Goal: Find specific fact: Find specific fact

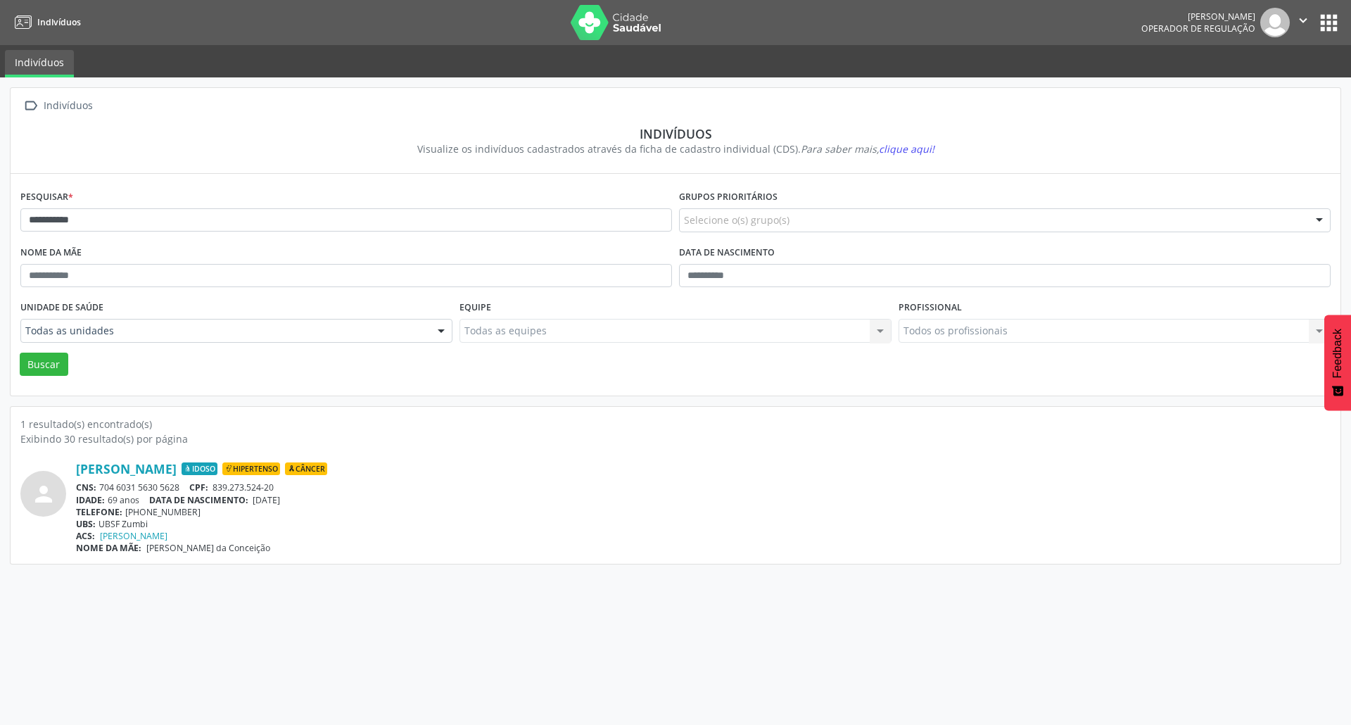
type input "**********"
click at [20, 352] on button "Buscar" at bounding box center [44, 364] width 49 height 24
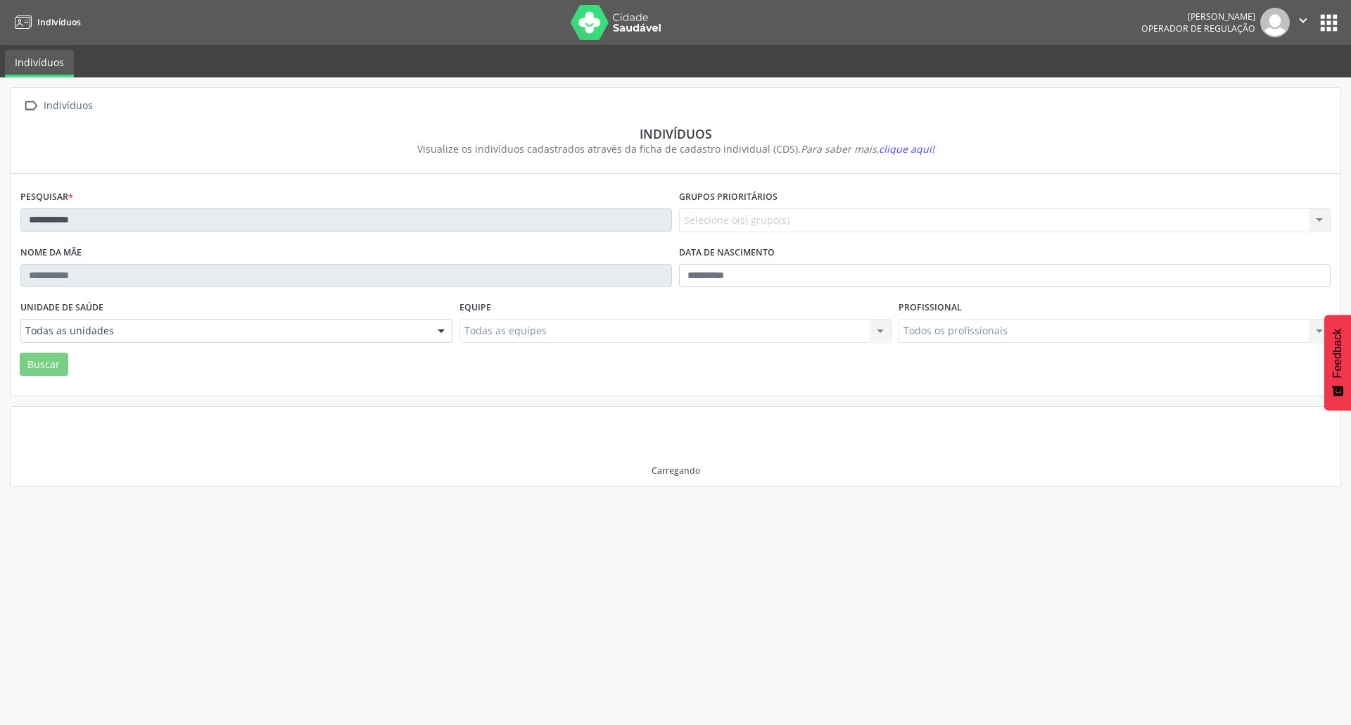
click at [186, 350] on div "Unidade de saúde Todas as unidades Todas as unidades NASF Pedra do Touro NASF T…" at bounding box center [236, 324] width 439 height 55
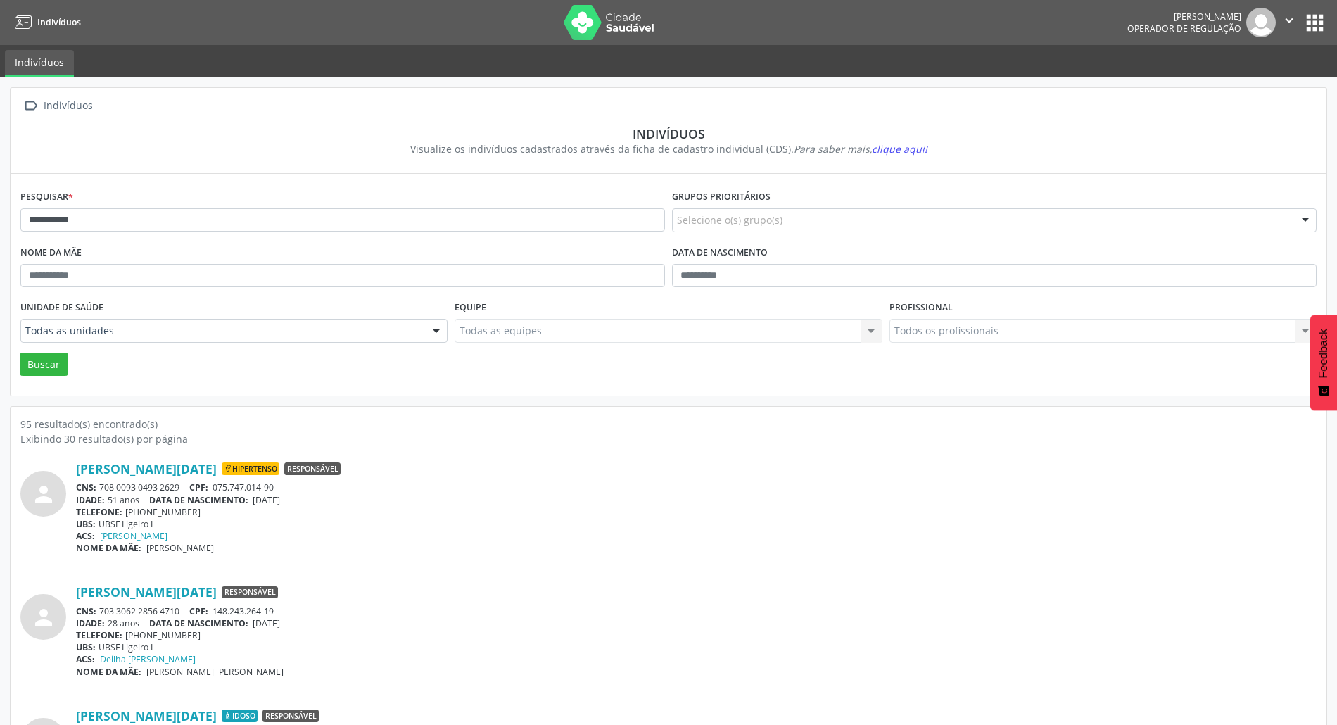
click at [189, 343] on div "Unidade de saúde Todas as unidades Todas as unidades NASF Pedra do Touro NASF T…" at bounding box center [234, 324] width 434 height 55
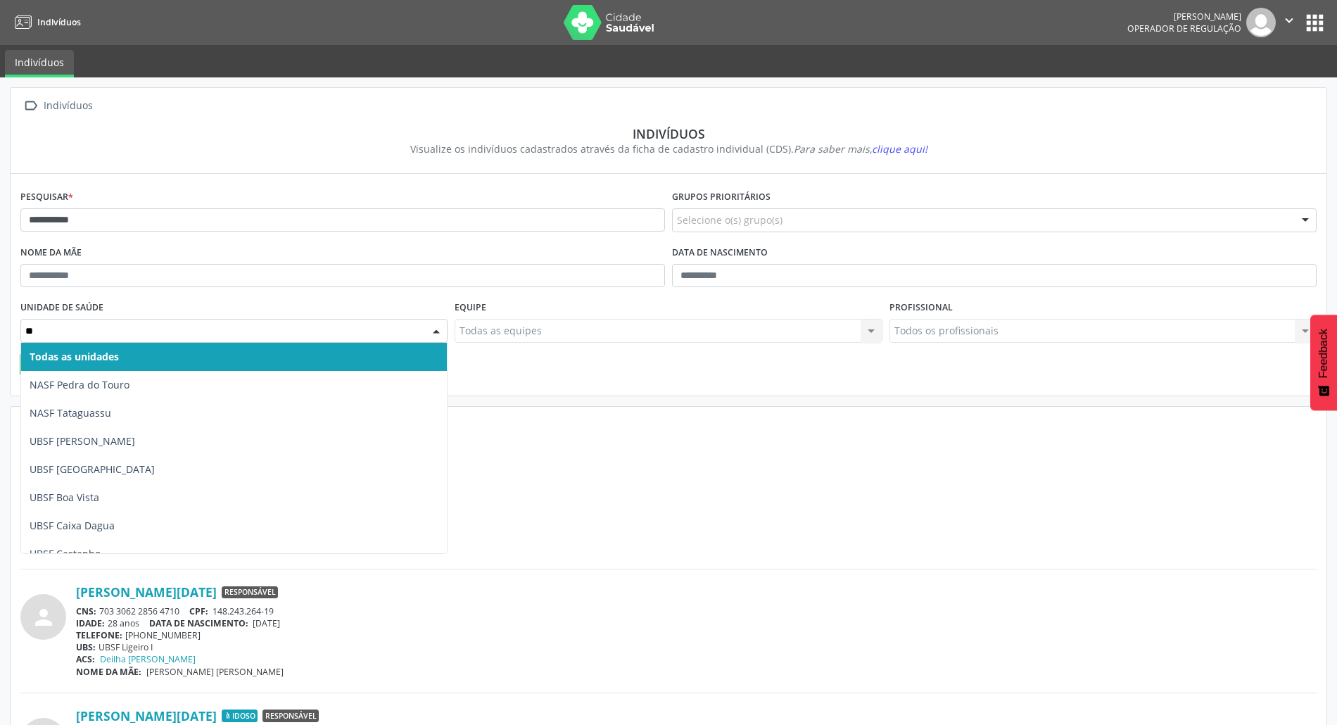
type input "***"
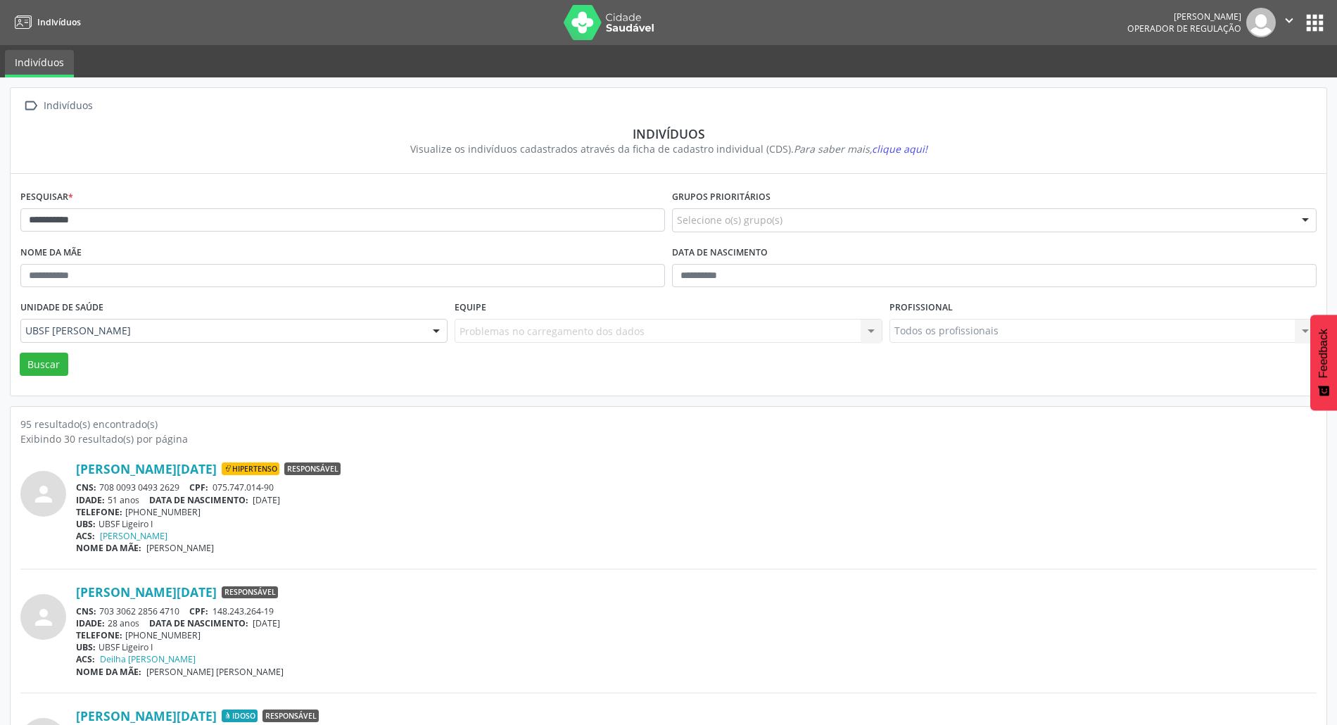
click at [37, 352] on div "Unidade de saúde UBSF [PERSON_NAME] Todas as unidades NASF Pedra do Touro NASF …" at bounding box center [234, 324] width 434 height 55
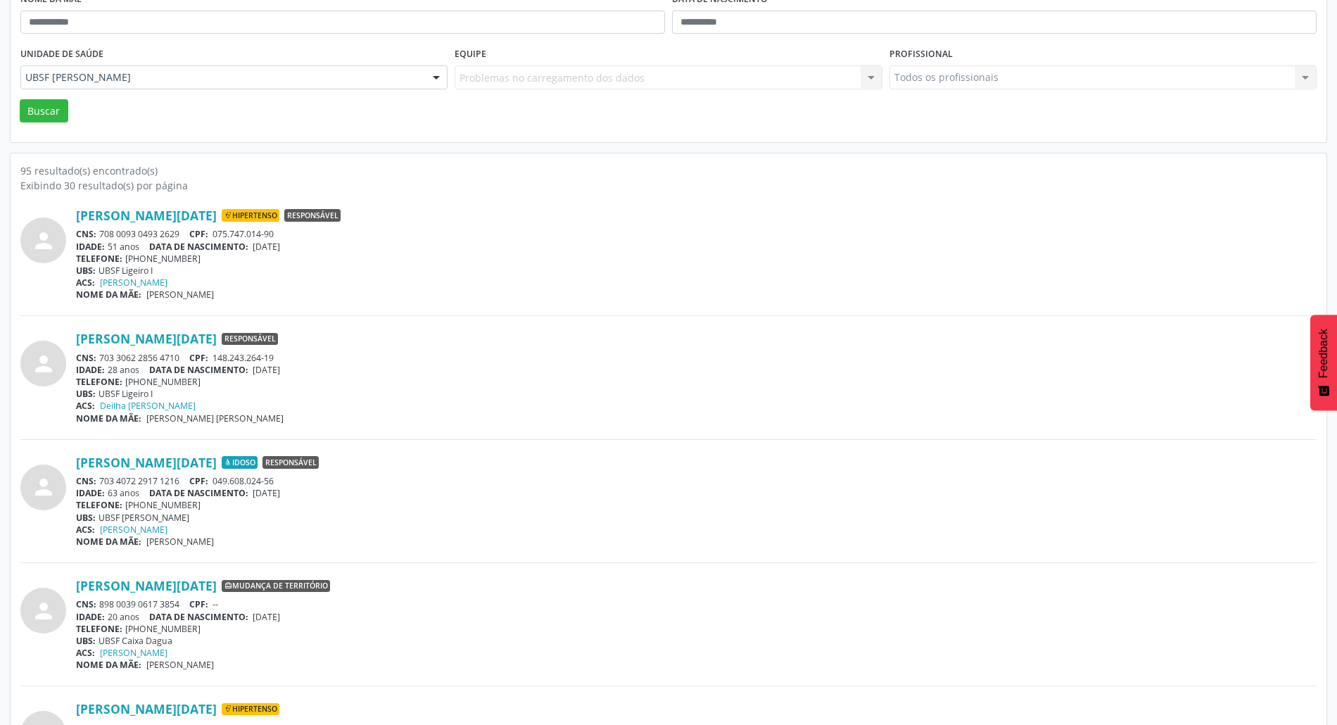
scroll to position [281, 0]
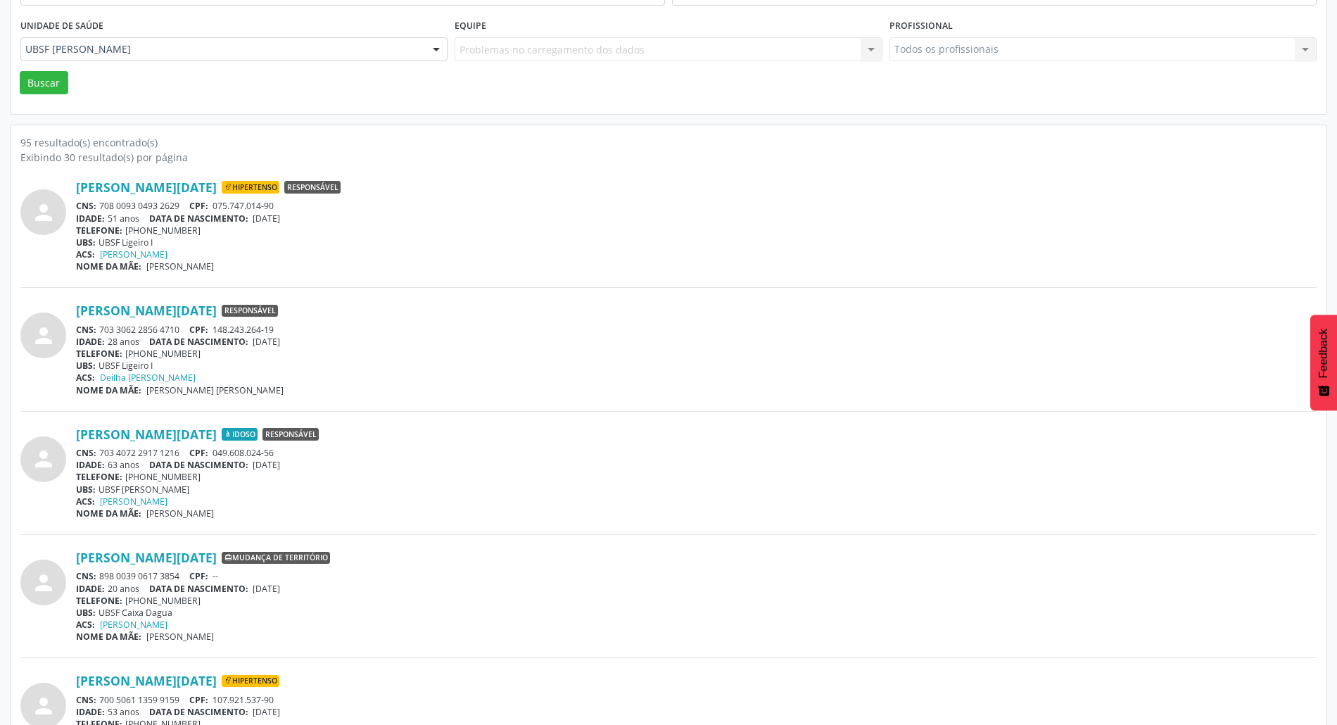
click at [38, 65] on div "Unidade de saúde UBSF [PERSON_NAME] Todas as unidades NASF Pedra do Touro NASF …" at bounding box center [234, 42] width 434 height 55
click at [44, 80] on button "Buscar" at bounding box center [44, 83] width 49 height 24
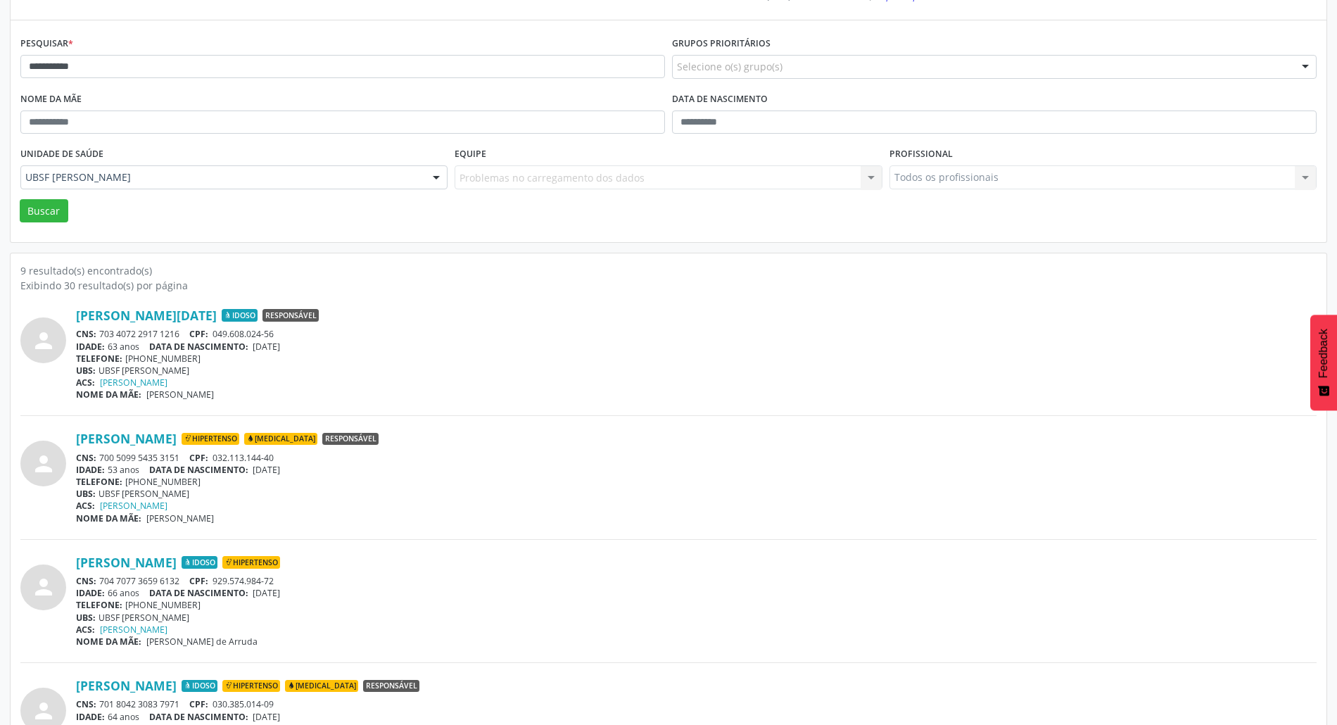
scroll to position [187, 0]
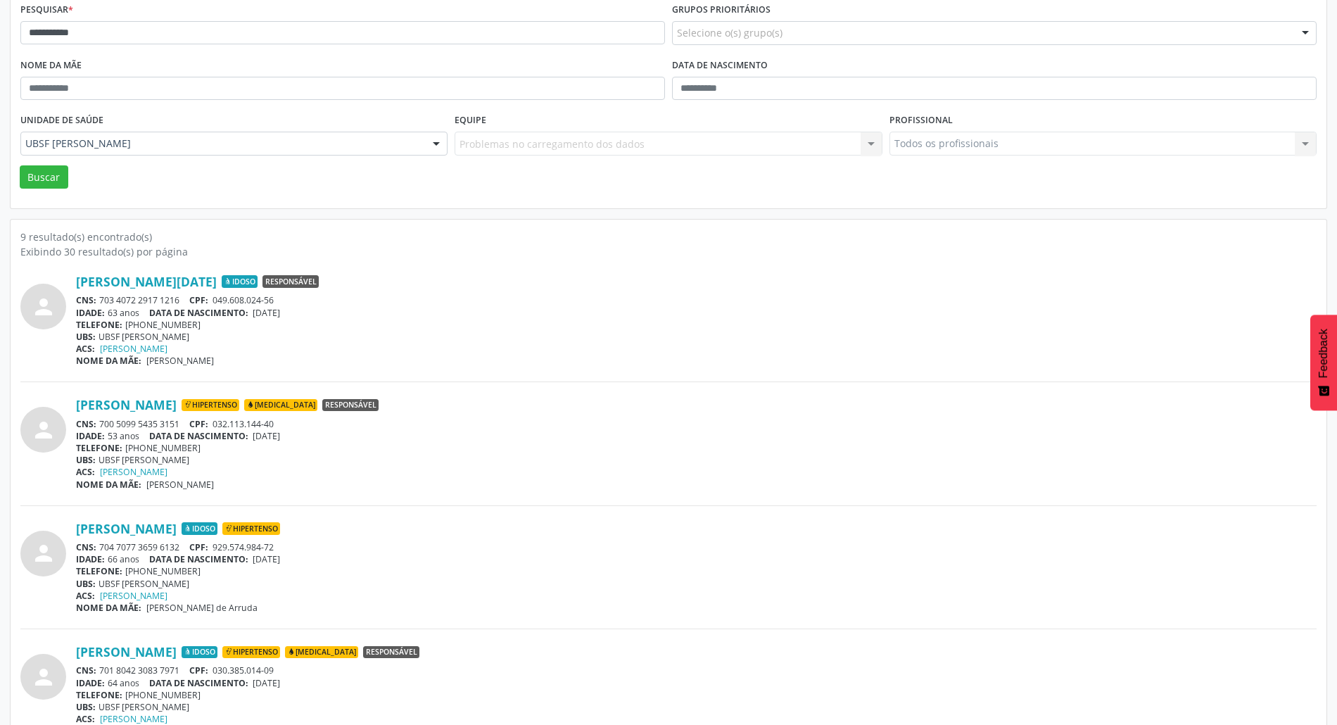
drag, startPoint x: 97, startPoint y: 422, endPoint x: 180, endPoint y: 428, distance: 83.3
click at [180, 428] on div "CNS: 700 5099 5435 3151 CPF: 032.113.144-40" at bounding box center [696, 424] width 1240 height 12
copy div "700 5099 5435 3151"
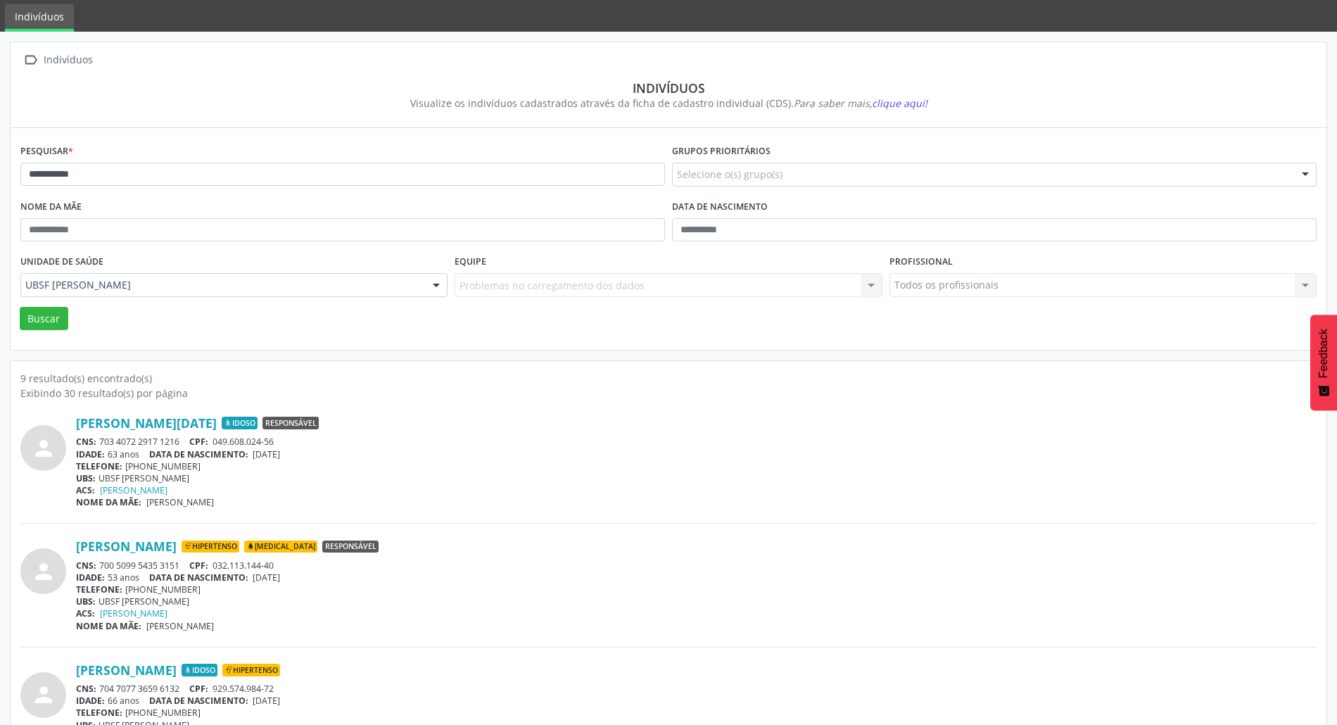
scroll to position [0, 0]
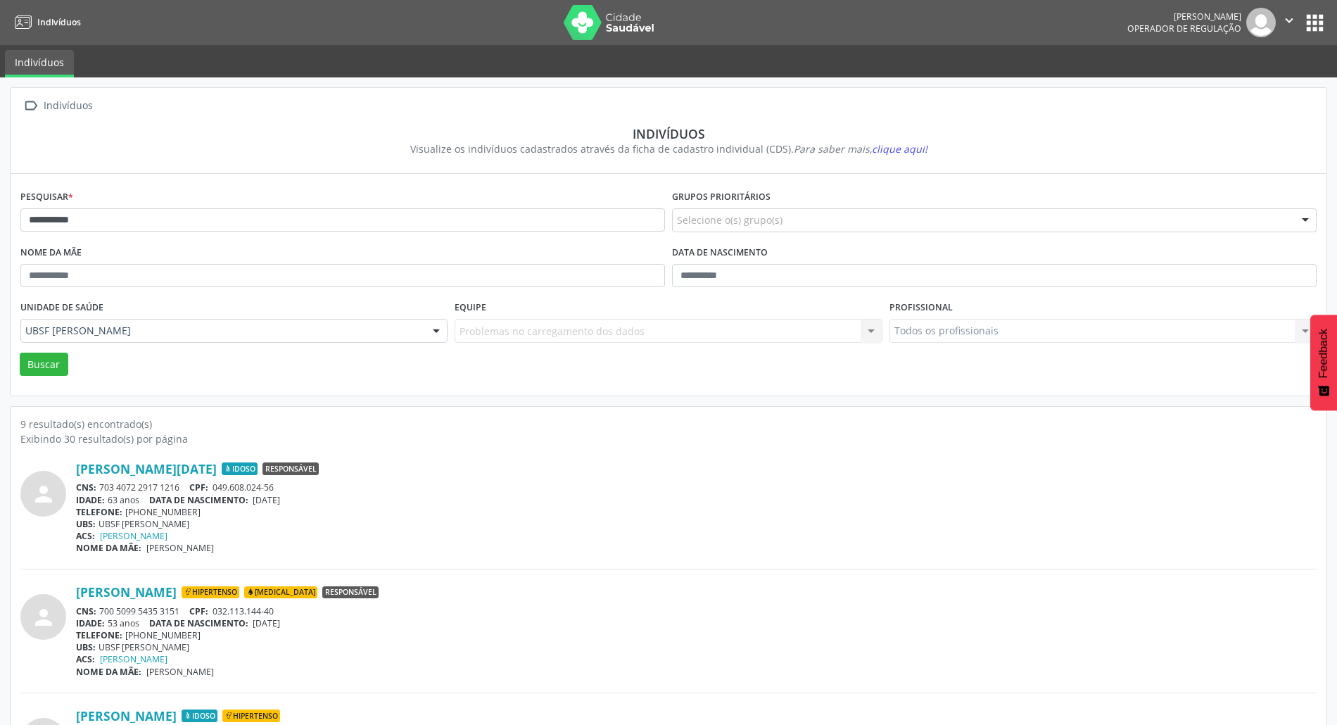
click at [1293, 24] on icon "" at bounding box center [1288, 20] width 15 height 15
click at [1314, 32] on button "apps" at bounding box center [1314, 23] width 25 height 25
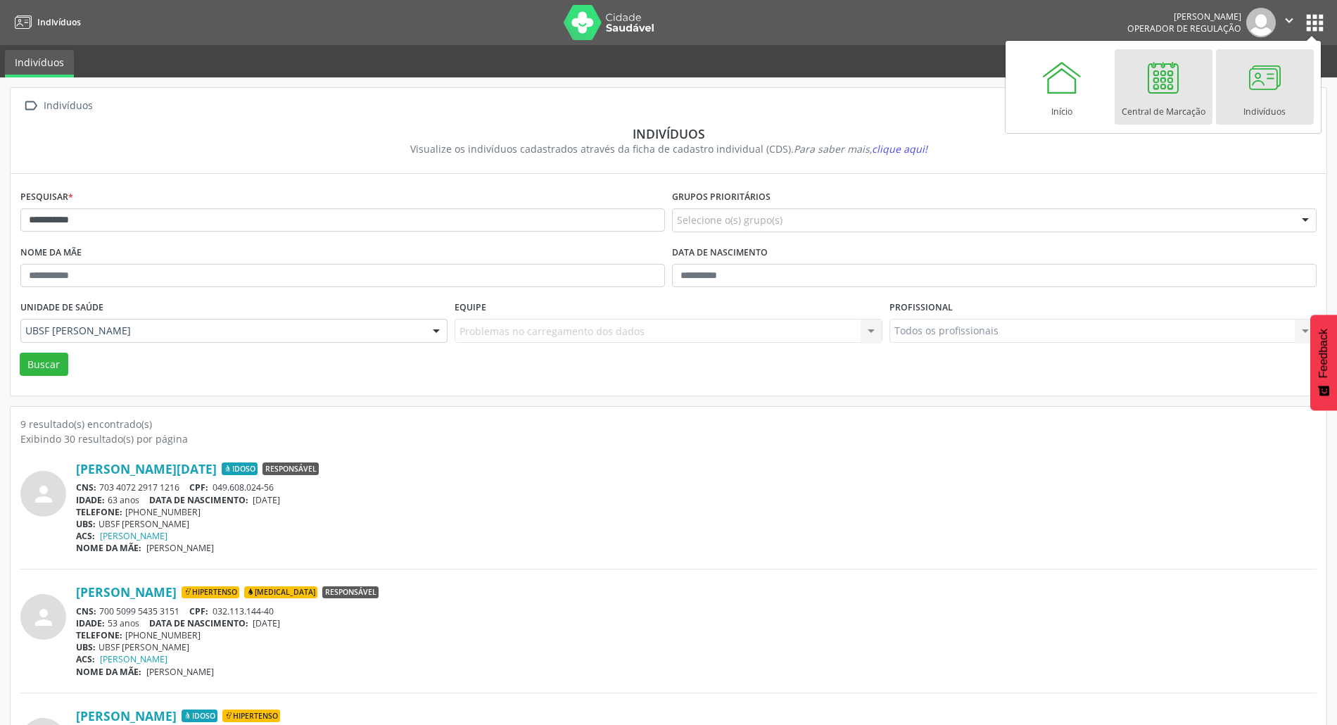
click at [1157, 101] on div "Central de Marcação" at bounding box center [1163, 107] width 84 height 19
